Goal: Task Accomplishment & Management: Complete application form

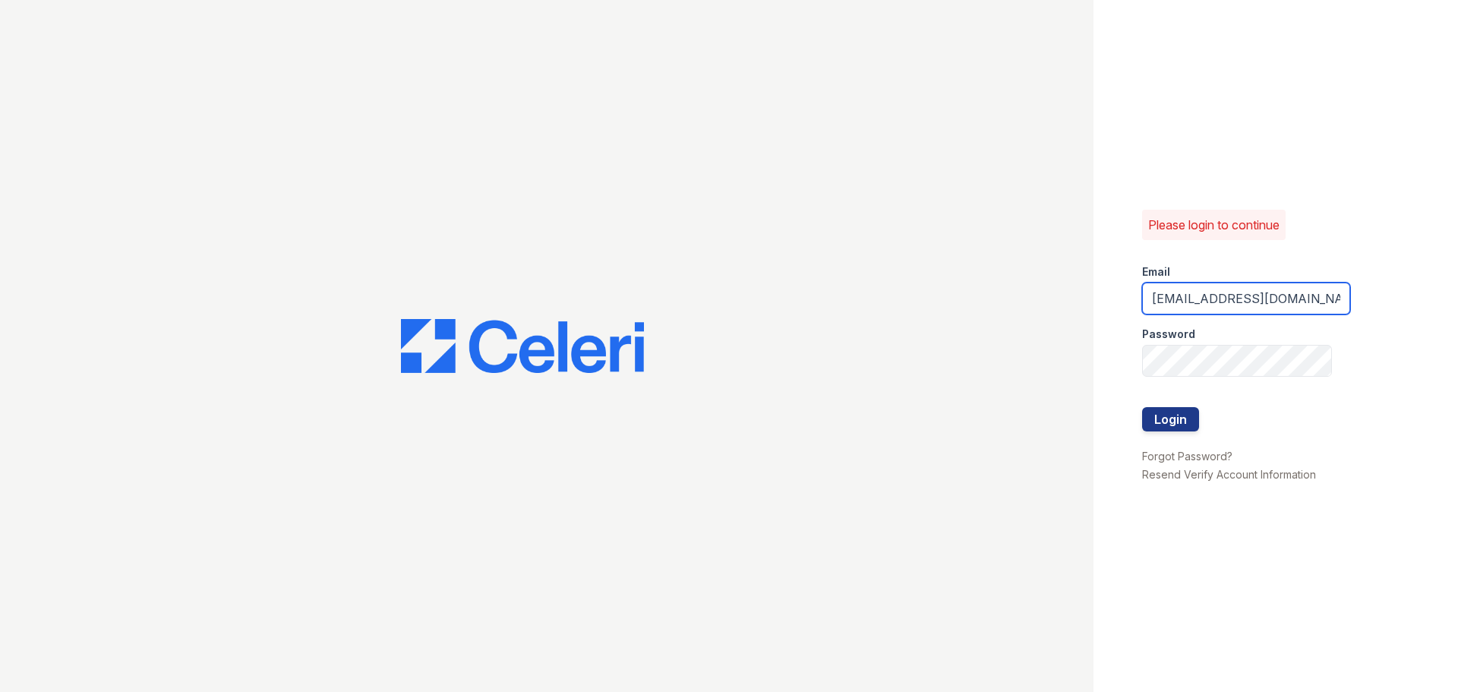
click at [1217, 299] on input "[EMAIL_ADDRESS][DOMAIN_NAME]" at bounding box center [1246, 299] width 208 height 32
type input "[EMAIL_ADDRESS][DOMAIN_NAME]"
click at [1194, 425] on button "Login" at bounding box center [1170, 419] width 57 height 24
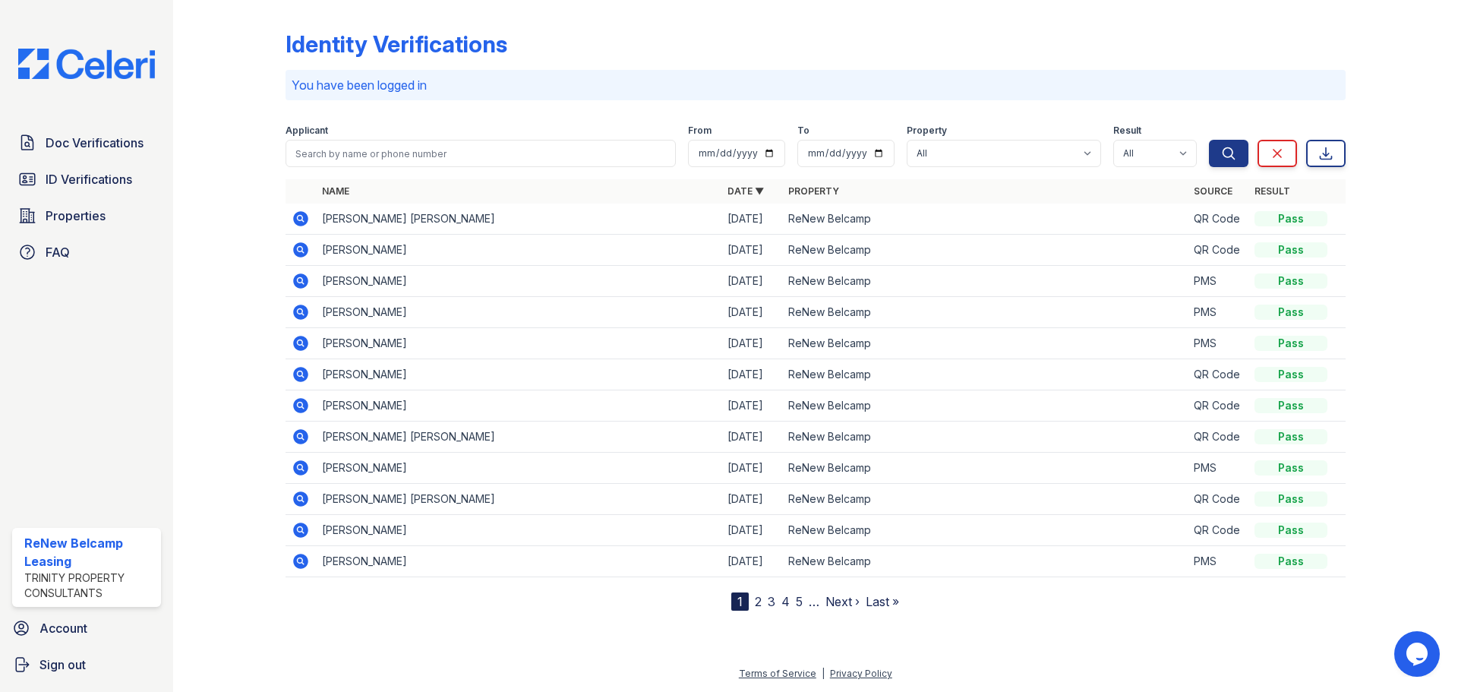
drag, startPoint x: 91, startPoint y: 148, endPoint x: 79, endPoint y: 163, distance: 18.9
click at [91, 148] on span "Doc Verifications" at bounding box center [95, 143] width 98 height 18
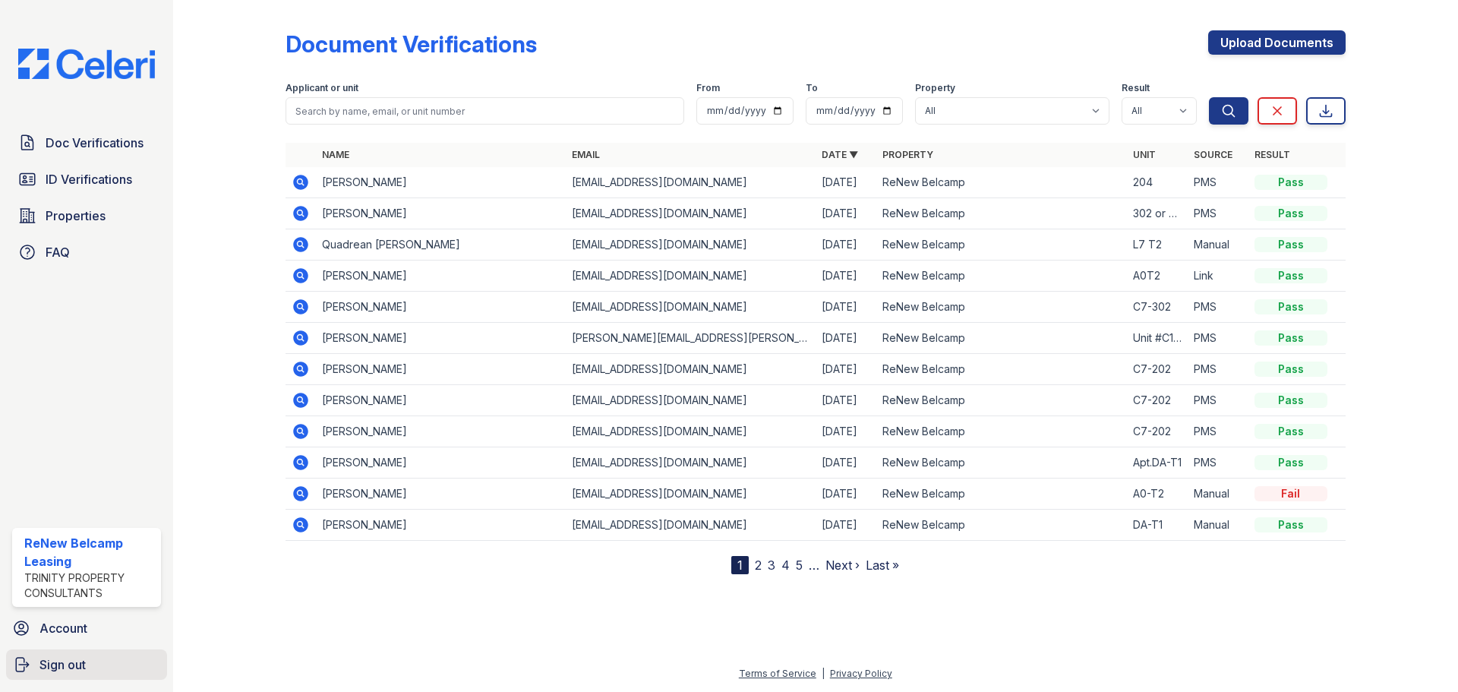
click at [77, 657] on span "Sign out" at bounding box center [62, 665] width 46 height 18
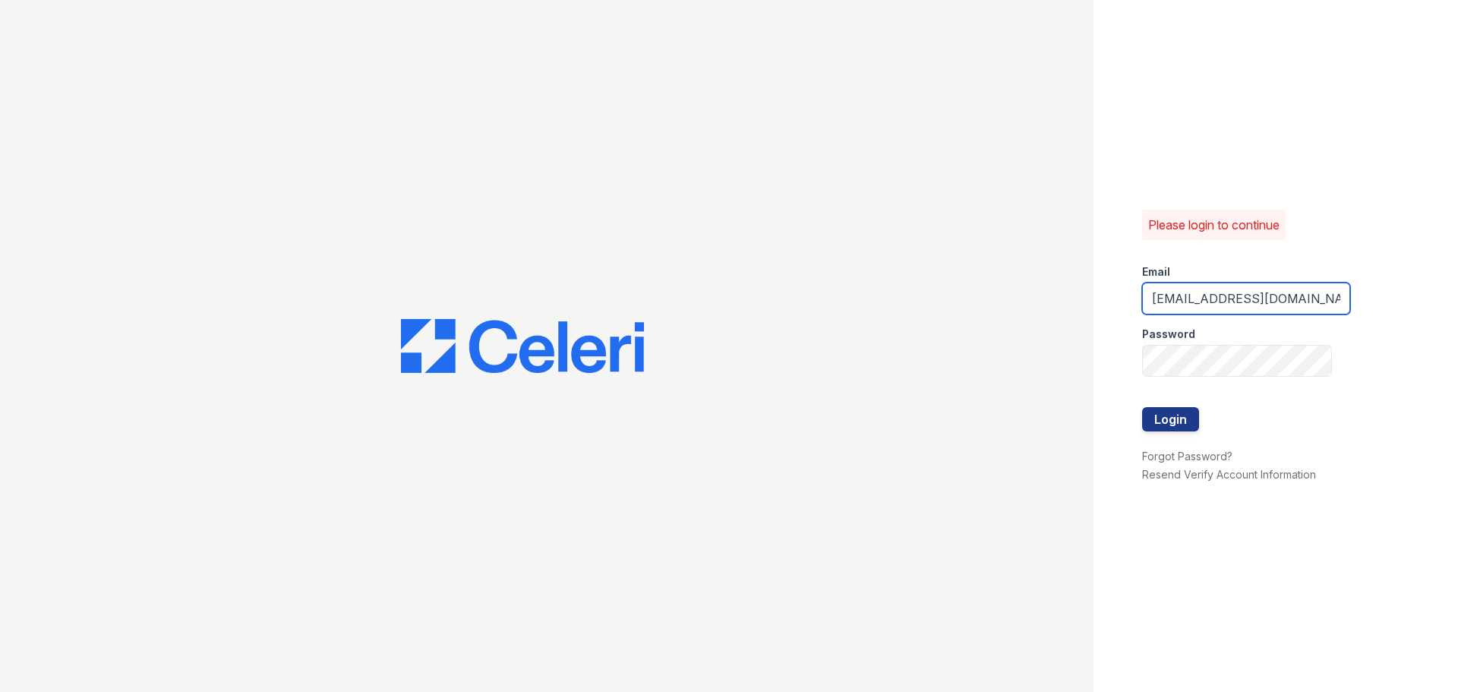
click at [1233, 299] on input "[EMAIL_ADDRESS][DOMAIN_NAME]" at bounding box center [1246, 299] width 208 height 32
type input "[EMAIL_ADDRESS][DOMAIN_NAME]"
click at [1184, 414] on button "Login" at bounding box center [1170, 419] width 57 height 24
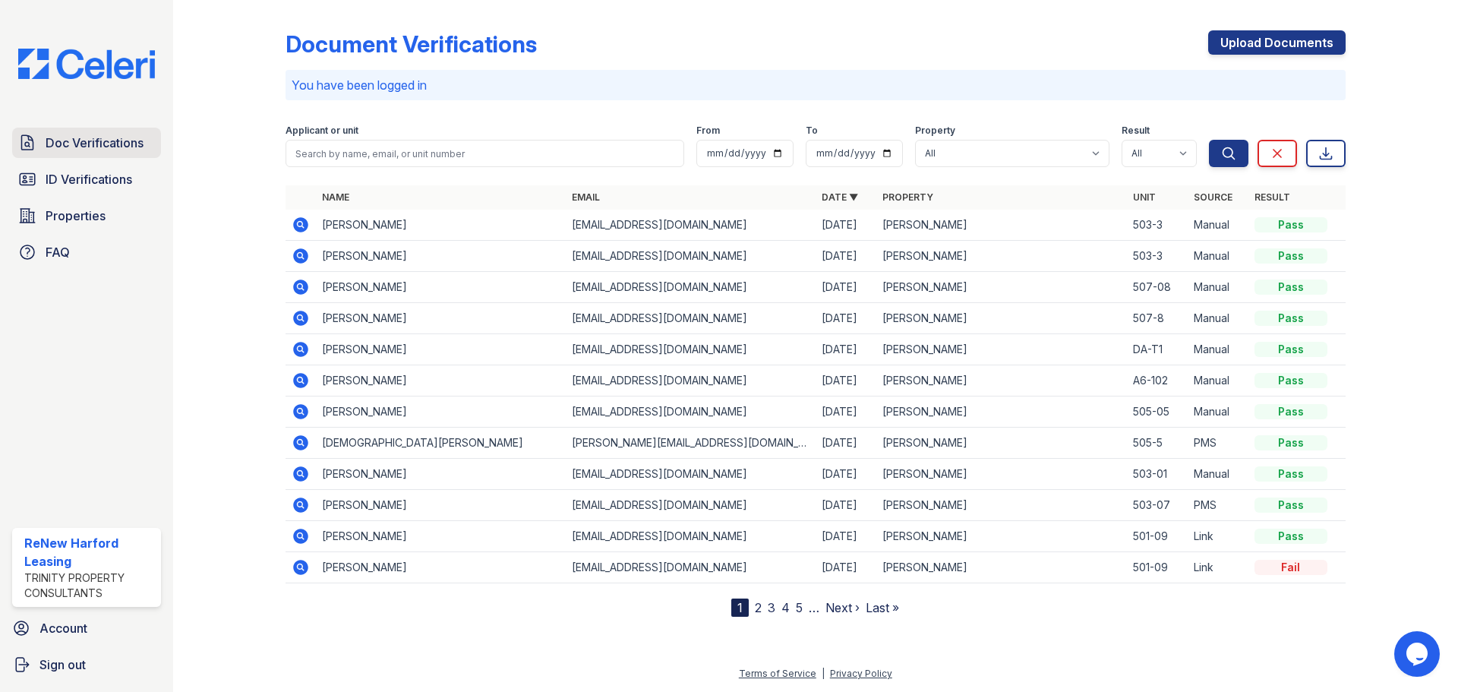
click at [78, 146] on span "Doc Verifications" at bounding box center [95, 143] width 98 height 18
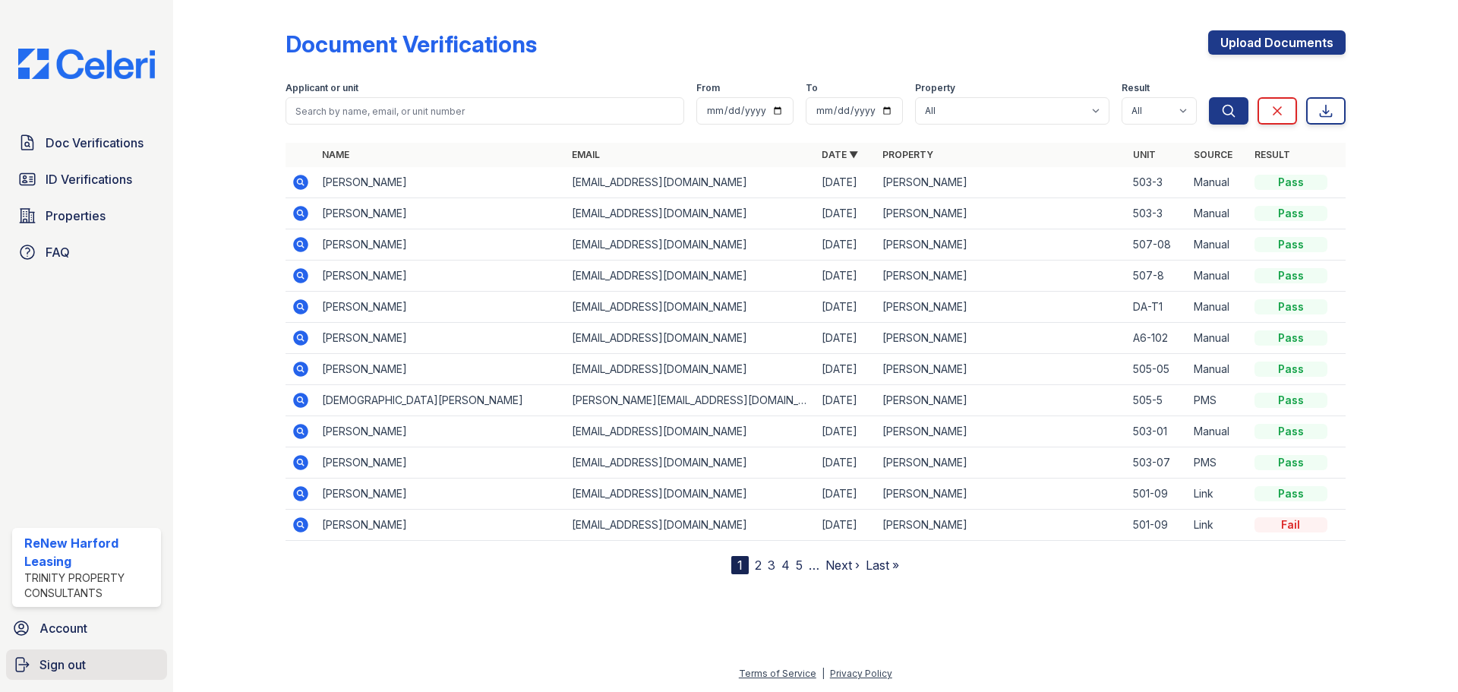
click at [75, 659] on span "Sign out" at bounding box center [62, 665] width 46 height 18
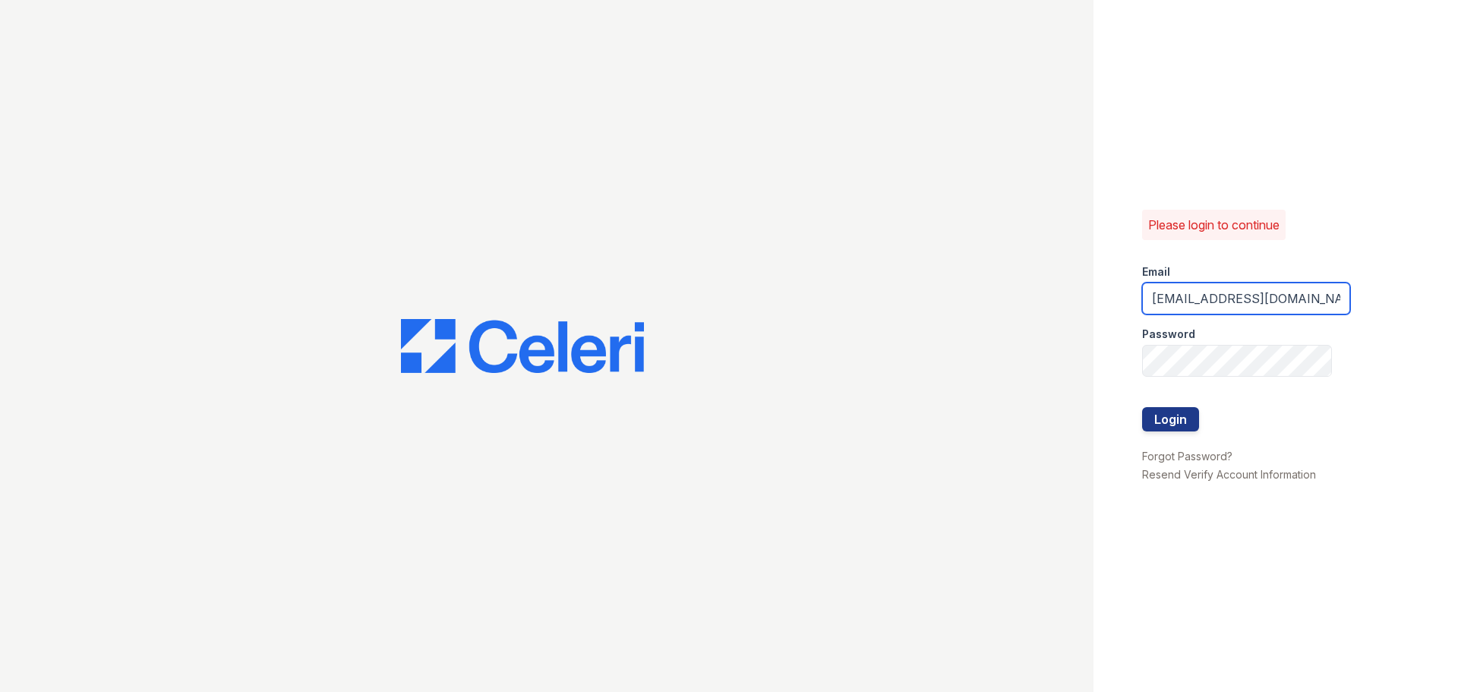
click at [1224, 299] on input "[EMAIL_ADDRESS][DOMAIN_NAME]" at bounding box center [1246, 299] width 208 height 32
type input "[EMAIL_ADDRESS][DOMAIN_NAME]"
click at [1188, 413] on button "Login" at bounding box center [1170, 419] width 57 height 24
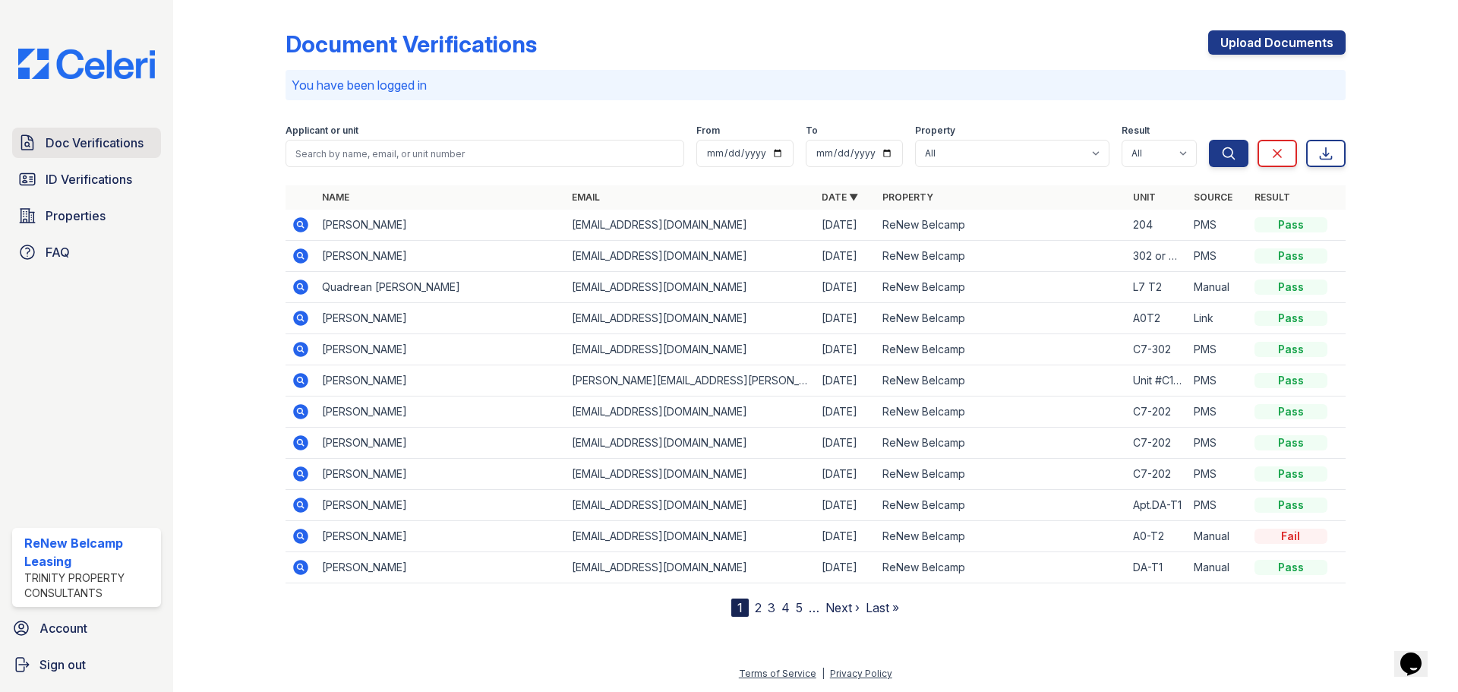
click at [100, 139] on span "Doc Verifications" at bounding box center [95, 143] width 98 height 18
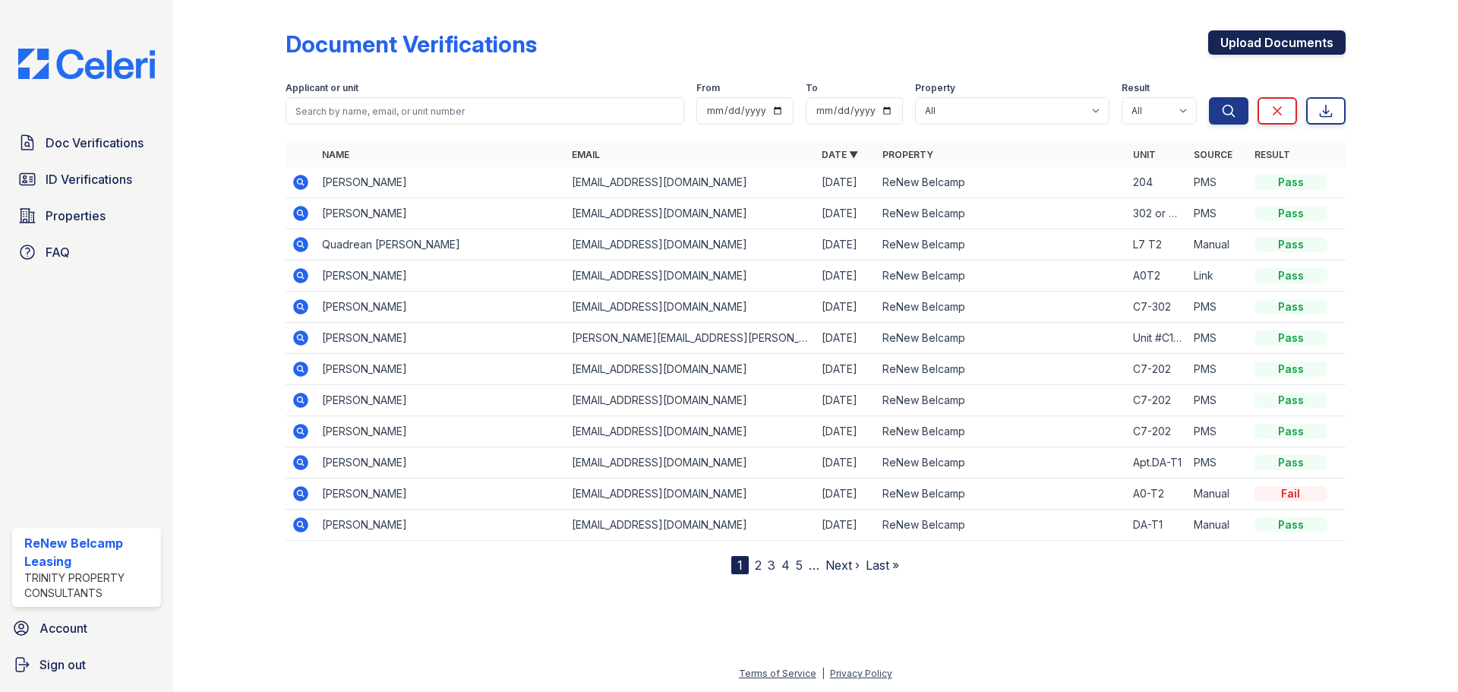
click at [1240, 45] on link "Upload Documents" at bounding box center [1276, 42] width 137 height 24
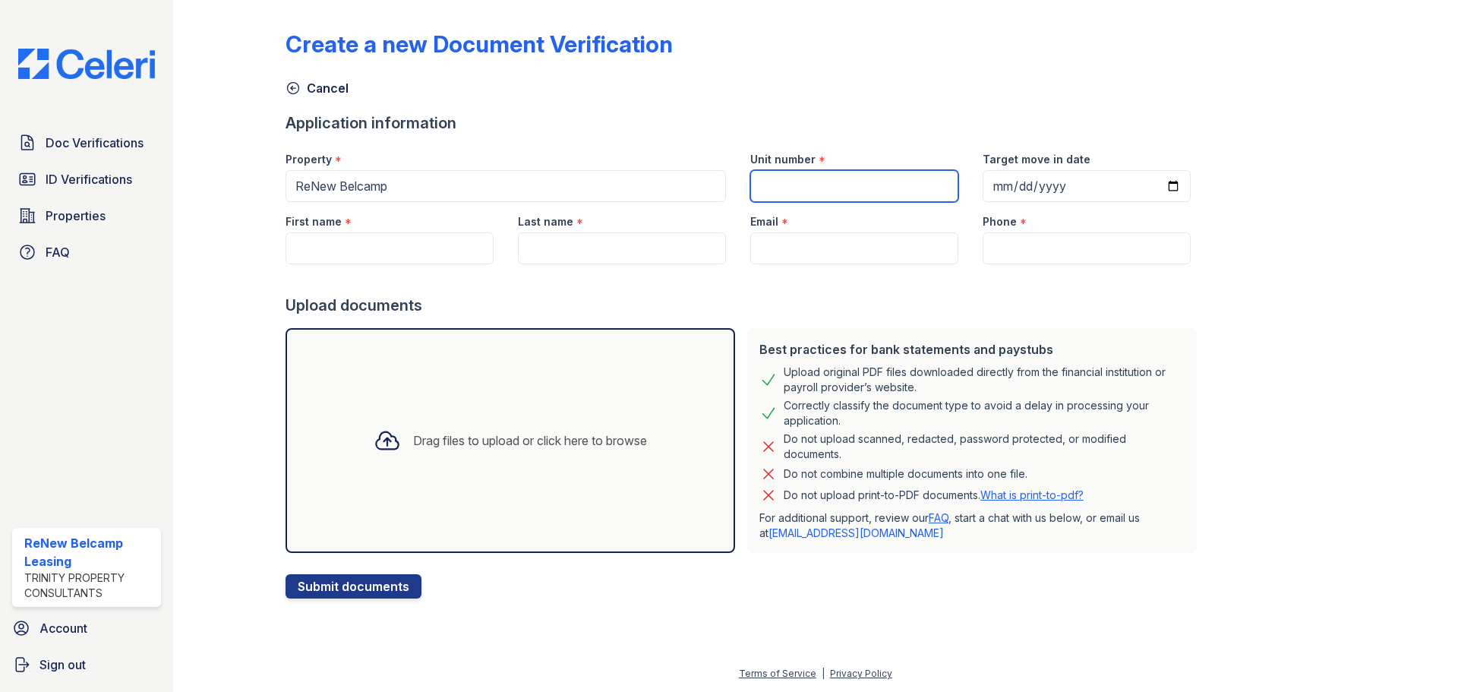
click at [833, 173] on input "Unit number" at bounding box center [854, 186] width 208 height 32
type input "D2 301"
click at [1053, 184] on input "Target move in date" at bounding box center [1087, 186] width 208 height 32
click at [1148, 185] on input "Target move in date" at bounding box center [1087, 186] width 208 height 32
type input "[DATE]"
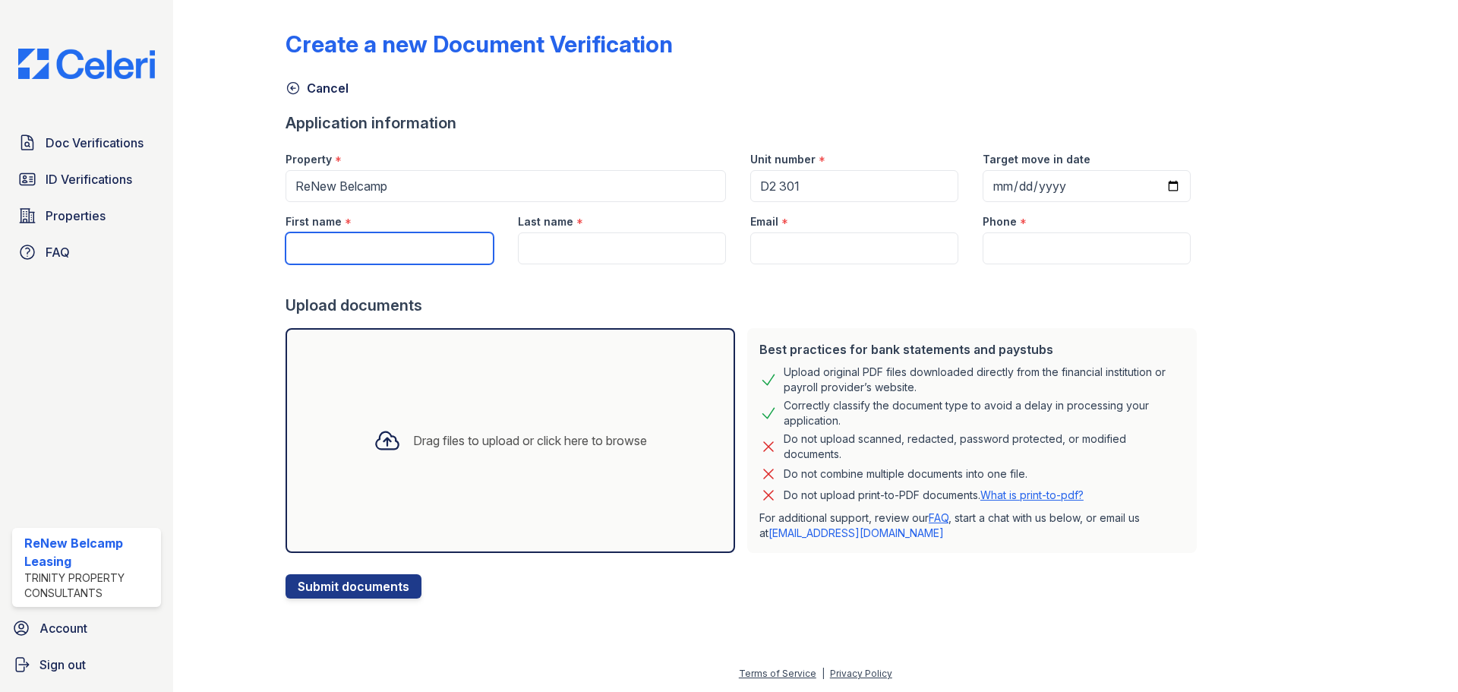
click at [352, 257] on input "First name" at bounding box center [390, 248] width 208 height 32
type input "Cor"
